Goal: Entertainment & Leisure: Consume media (video, audio)

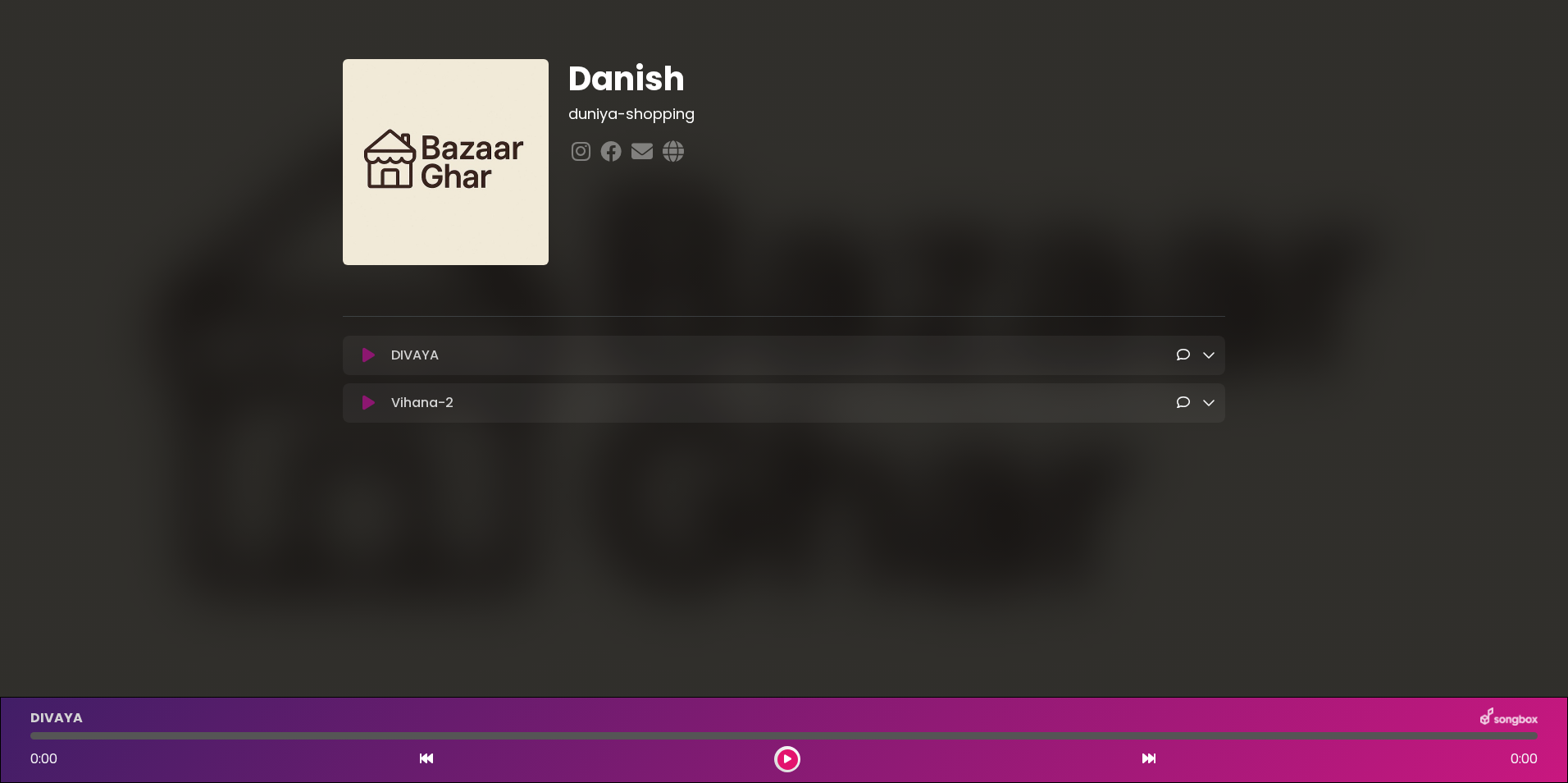
click at [1214, 357] on icon at bounding box center [1208, 354] width 13 height 13
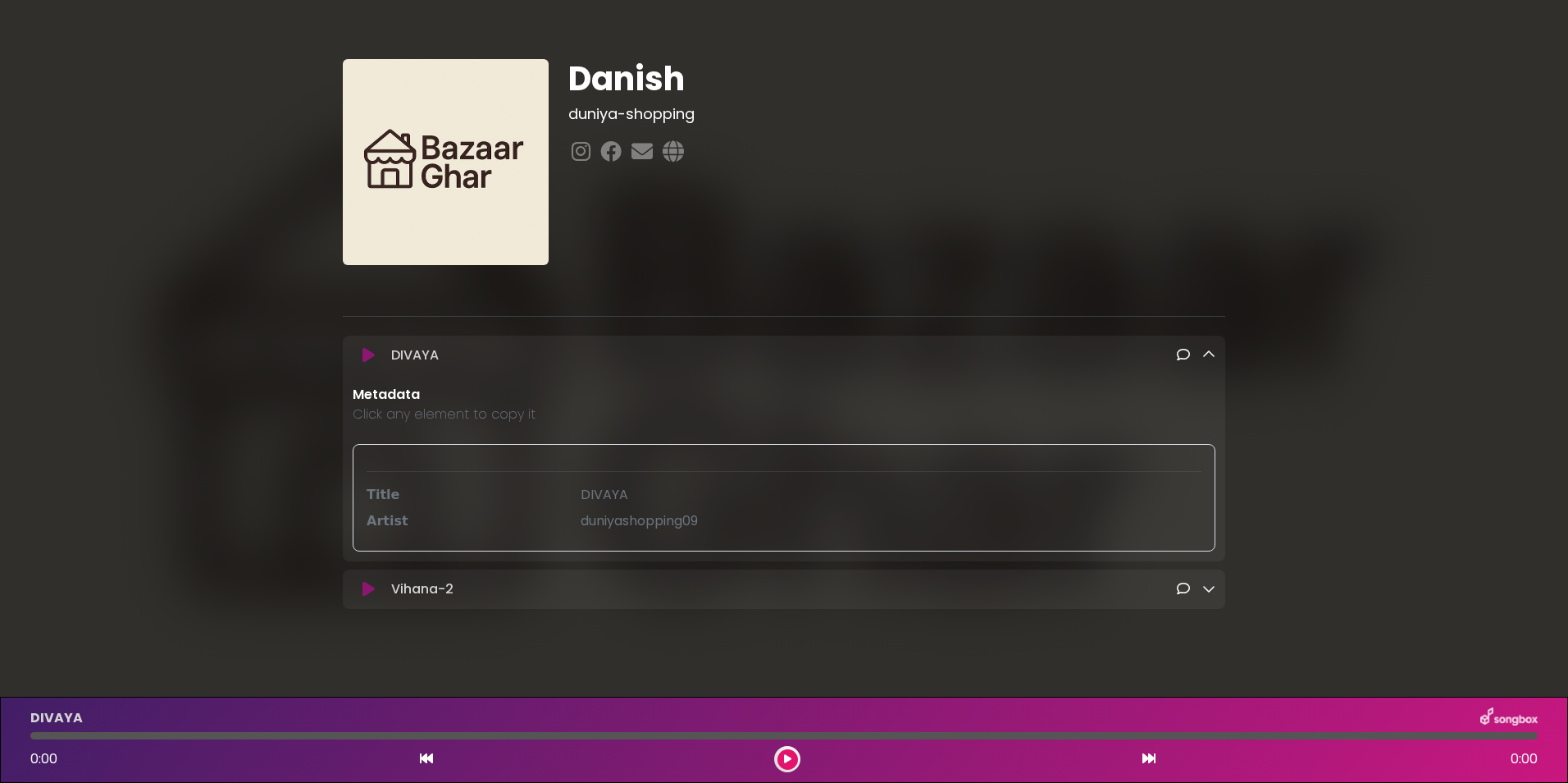
click at [1296, 396] on div "Danish duniya-shopping" at bounding box center [784, 328] width 1082 height 617
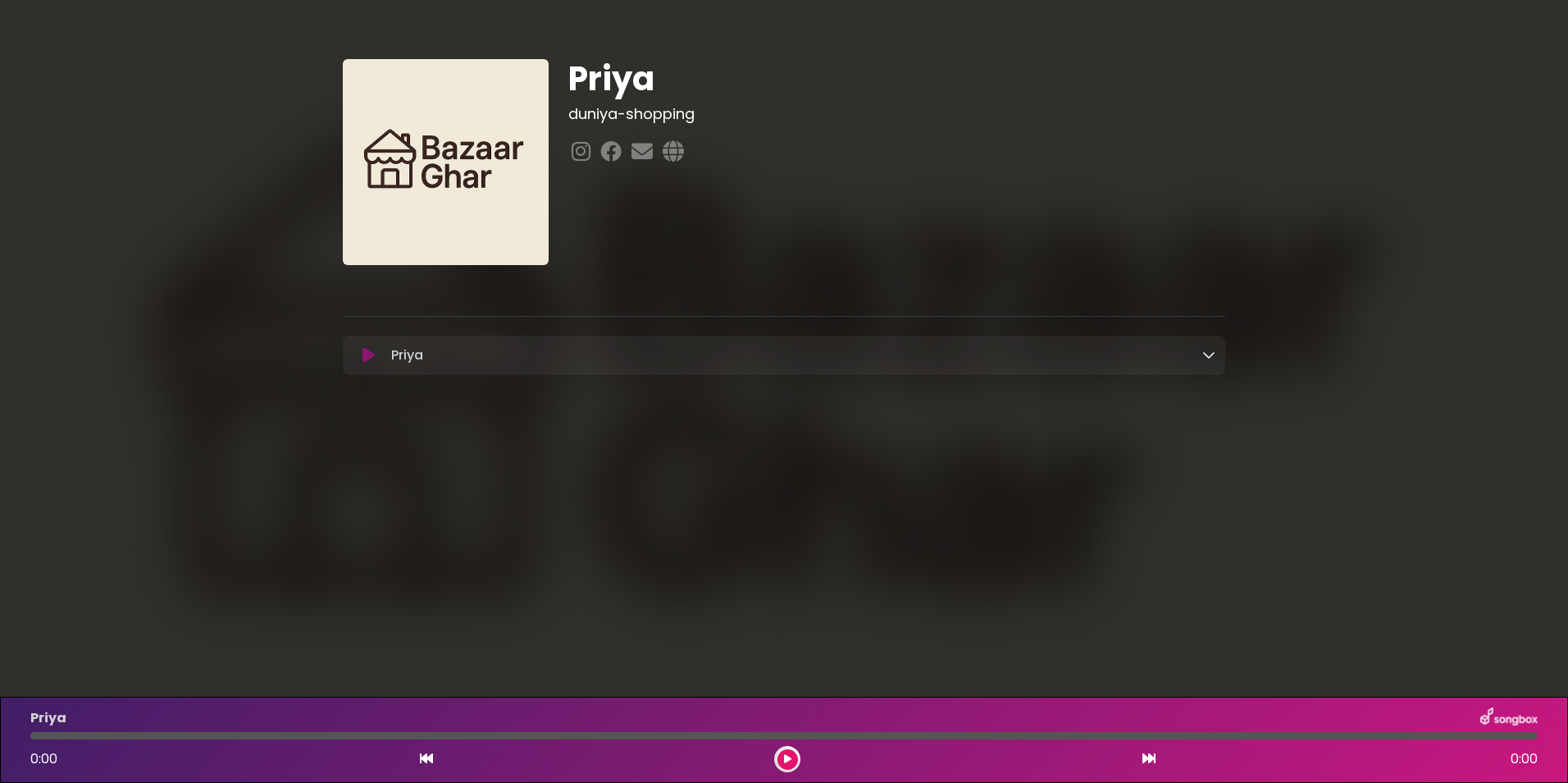
click at [791, 759] on icon at bounding box center [788, 758] width 7 height 10
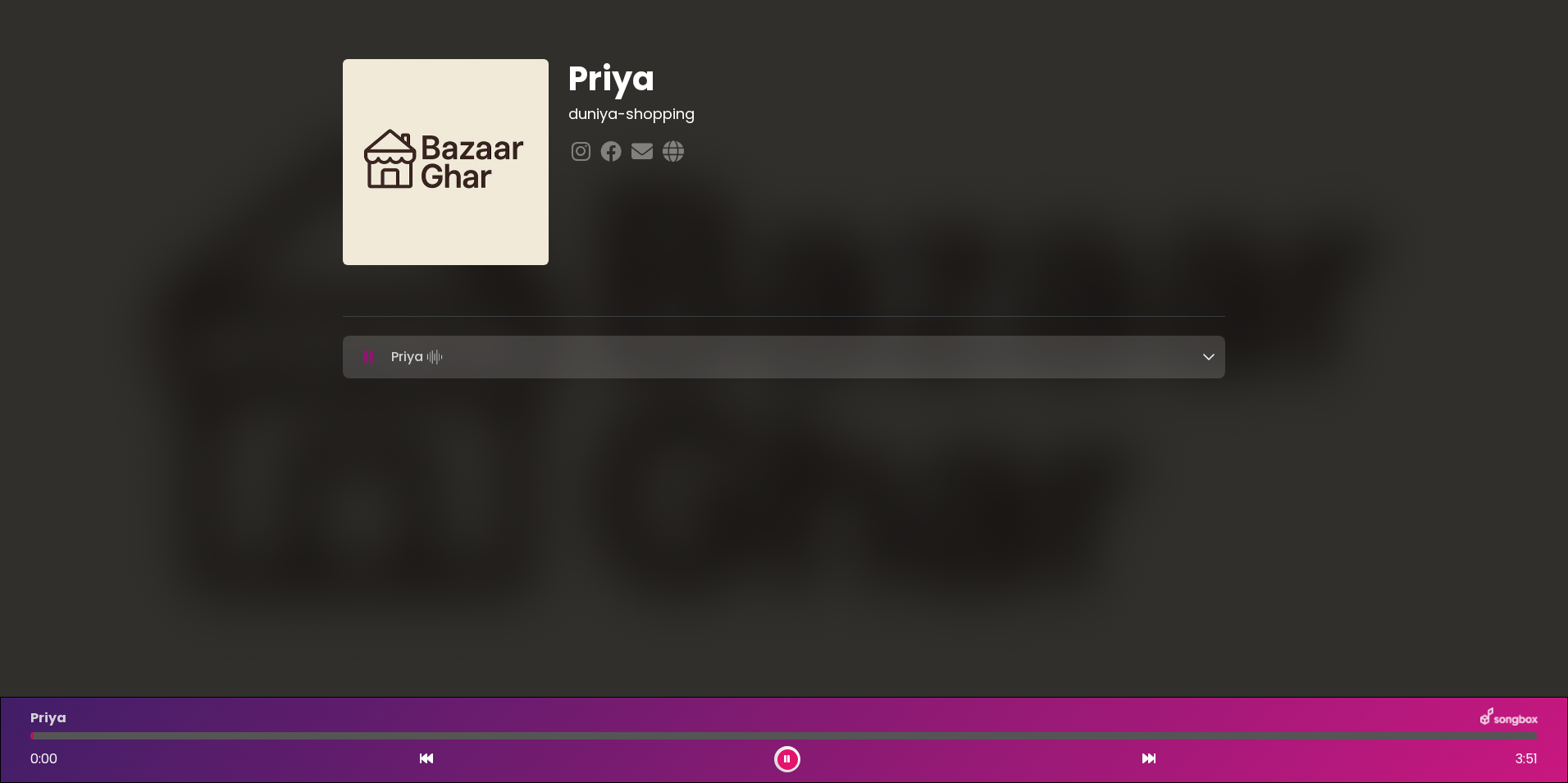
click at [792, 759] on button at bounding box center [787, 759] width 21 height 21
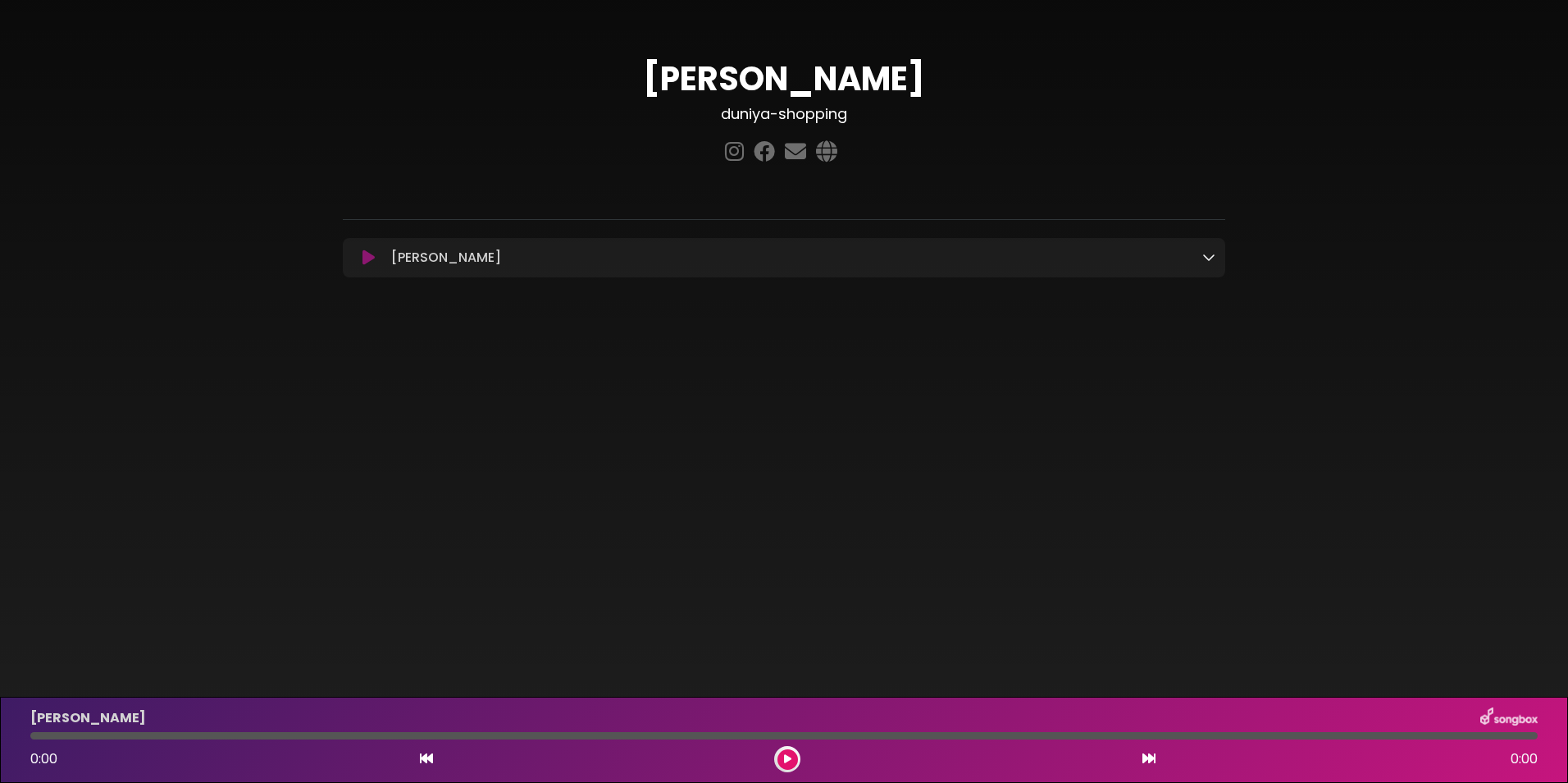
click at [1202, 260] on icon at bounding box center [1208, 256] width 13 height 13
